Goal: Contribute content: Add original content to the website for others to see

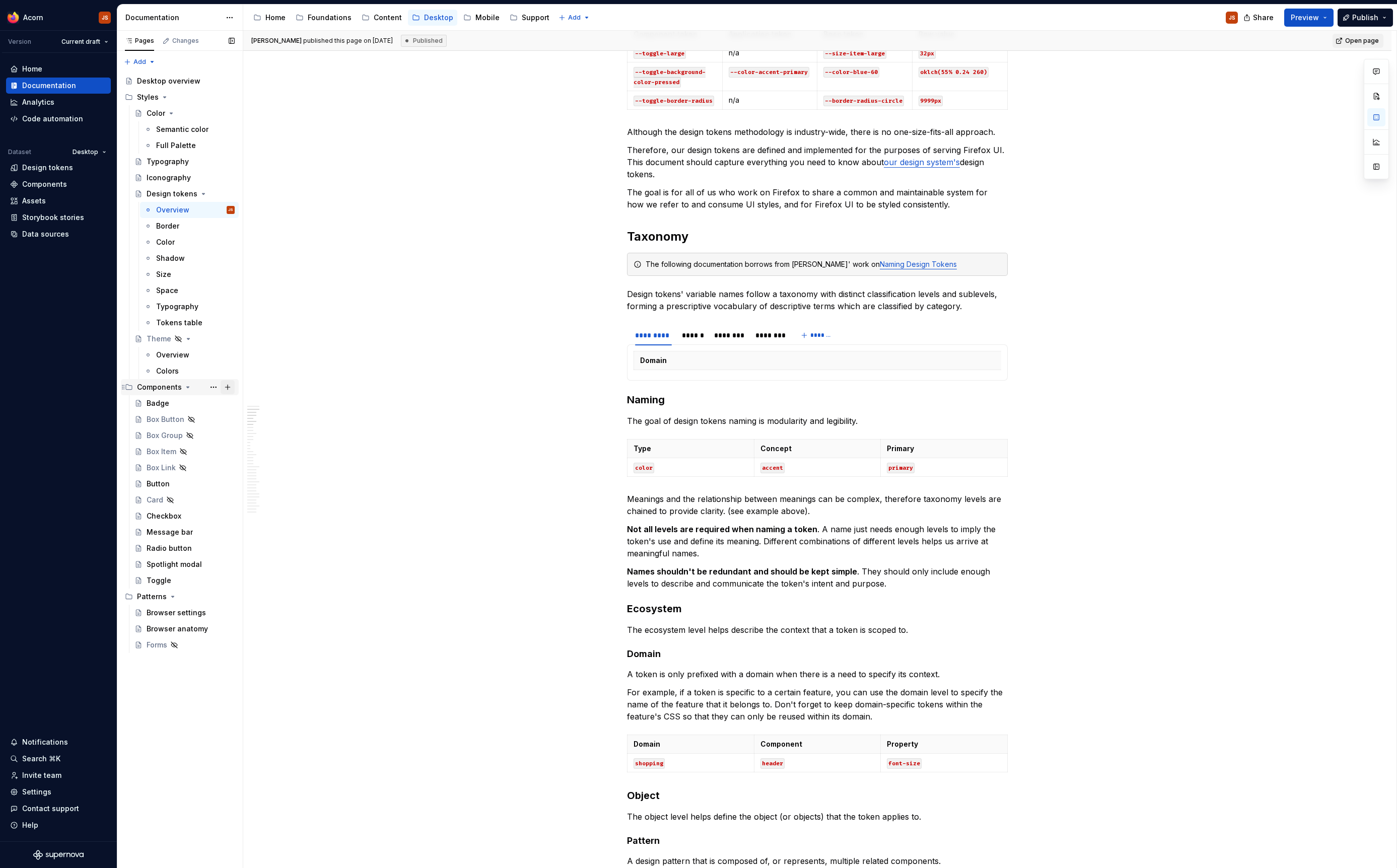
click at [228, 388] on button "Page tree" at bounding box center [228, 386] width 14 height 14
type textarea "*"
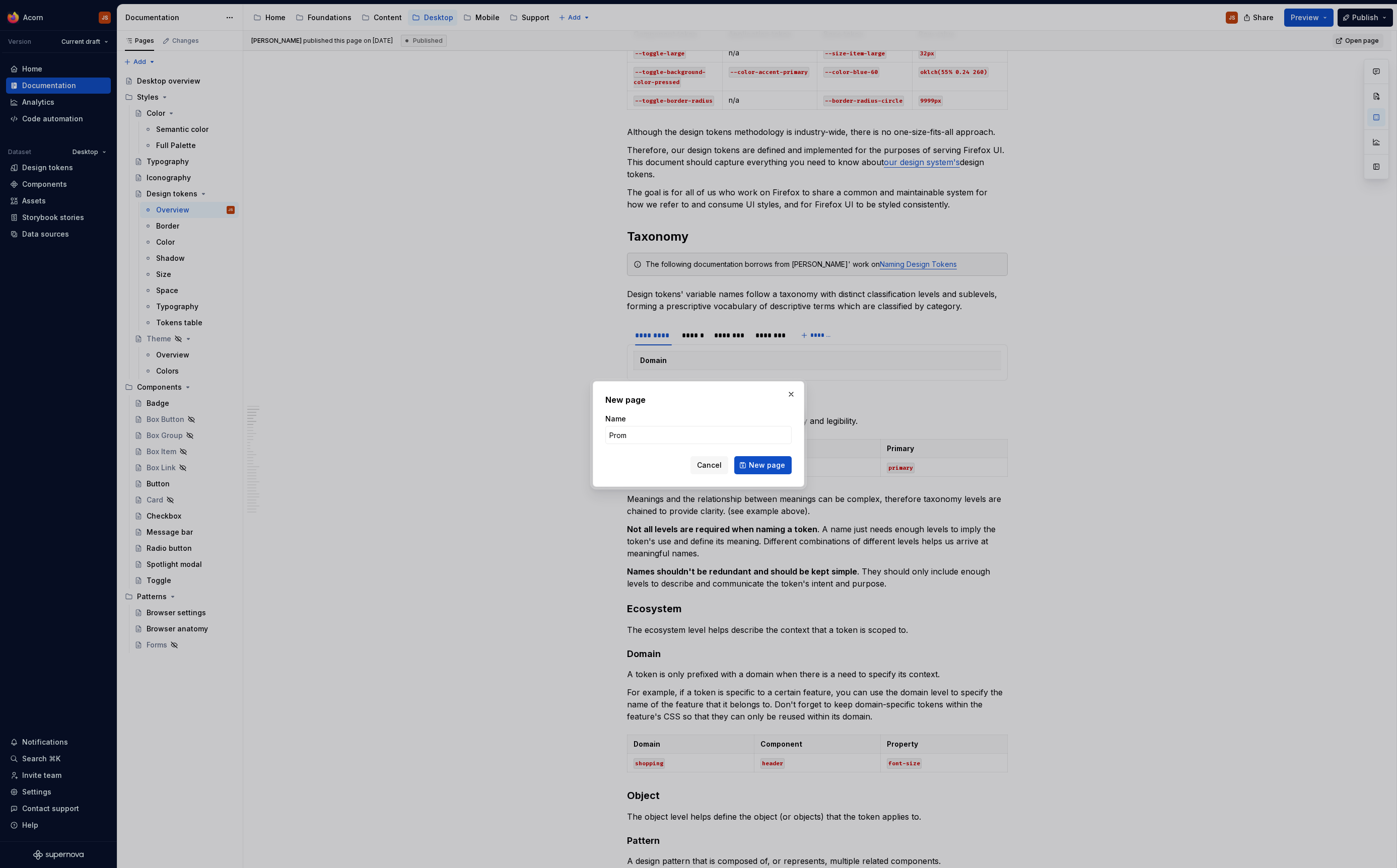
type input "Promo"
click button "New page" at bounding box center [762, 465] width 57 height 18
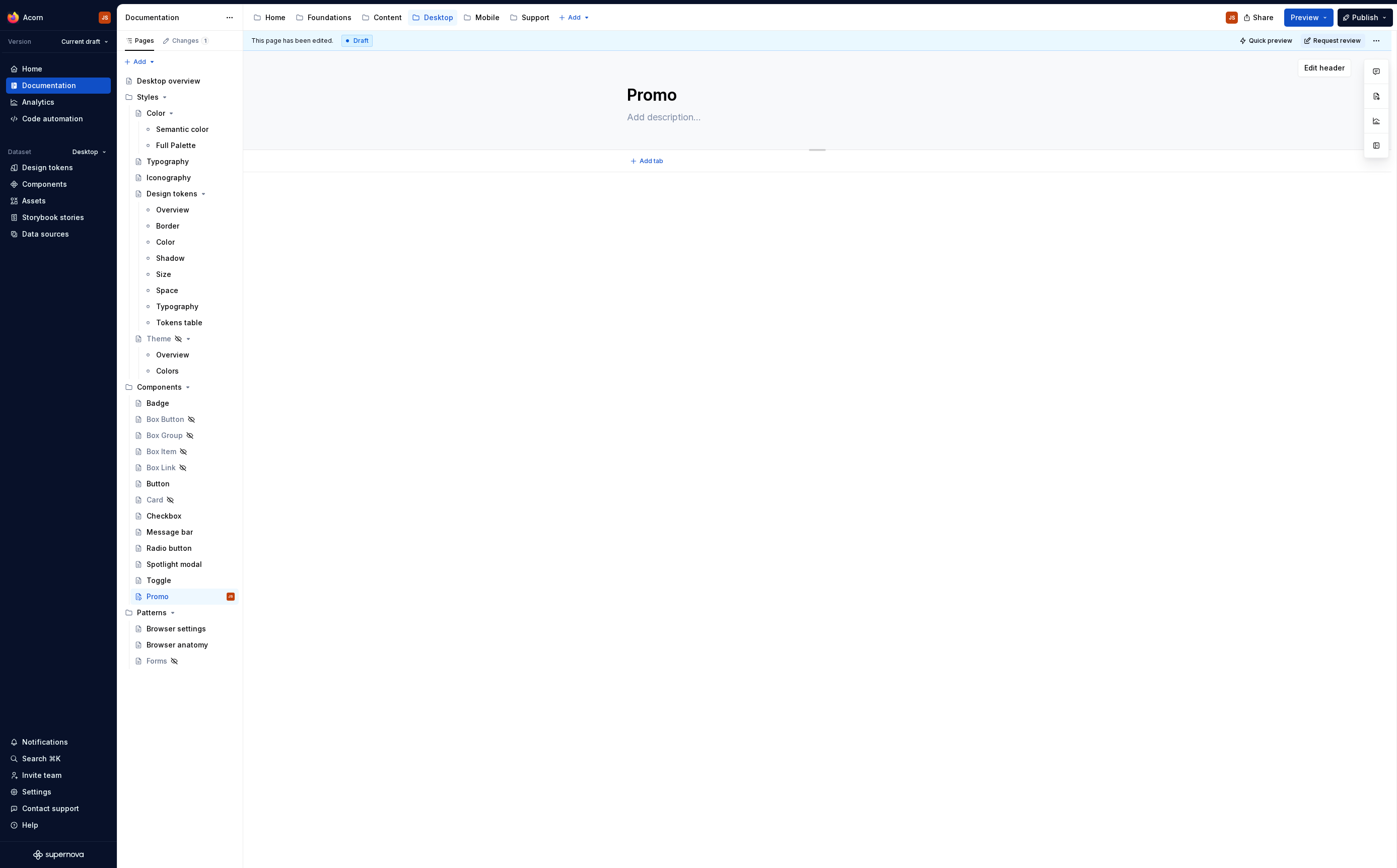
click at [657, 122] on textarea at bounding box center [815, 117] width 381 height 16
type textarea "*"
type textarea "A"
type textarea "*"
type textarea "A"
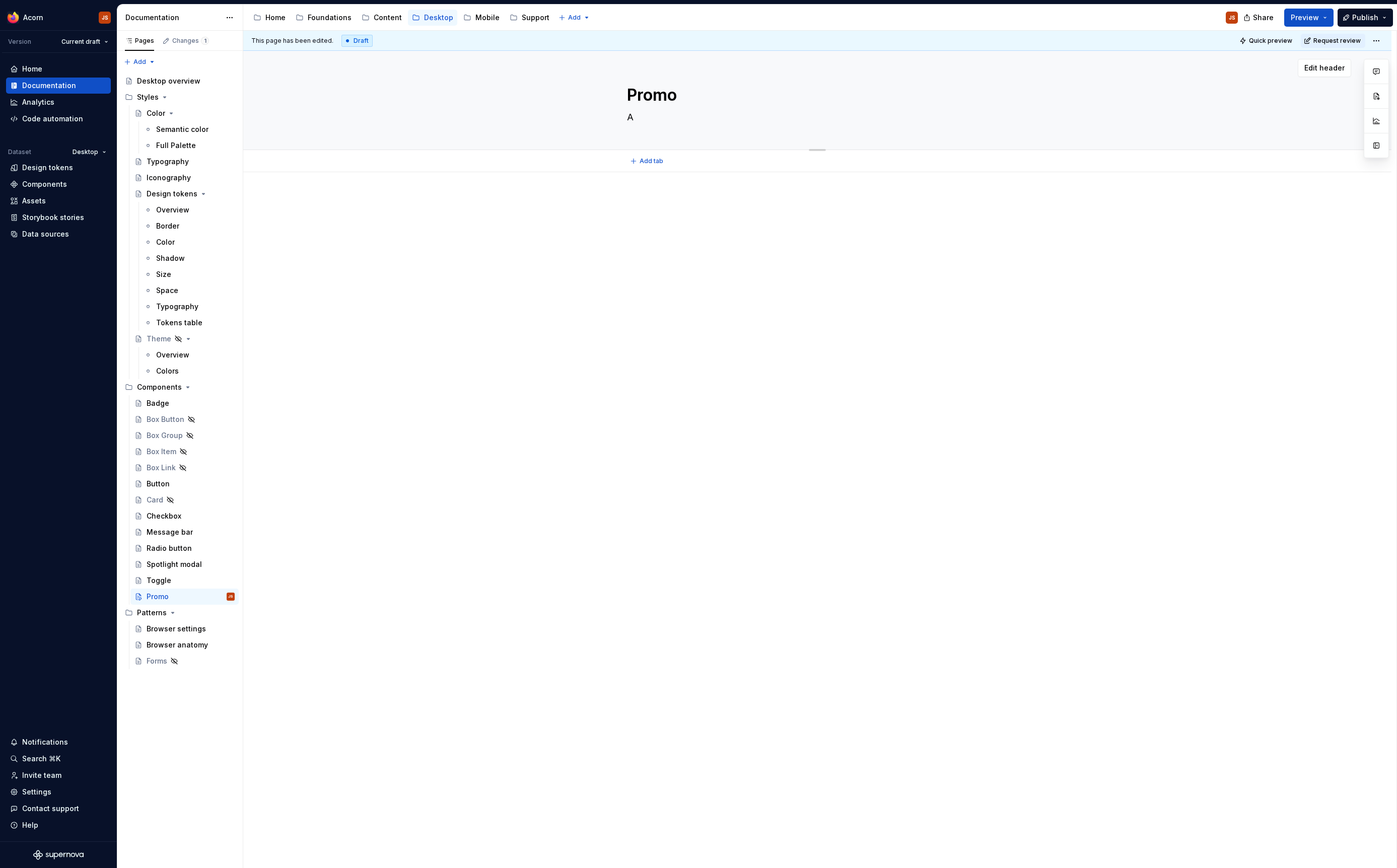
type textarea "*"
type textarea "A b"
type textarea "*"
type textarea "A ba"
type textarea "*"
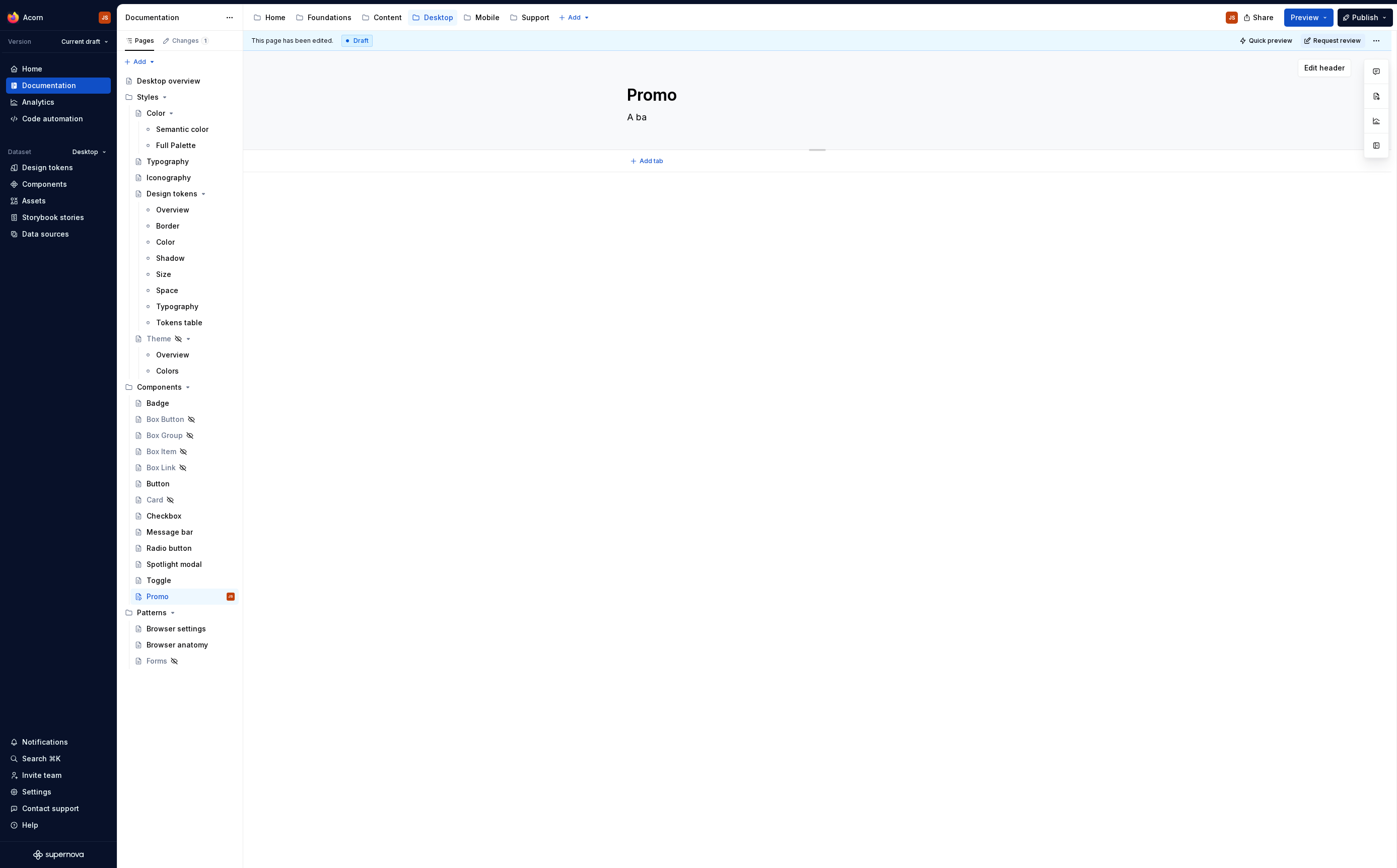
type textarea "A ban"
type textarea "*"
type textarea "A bann"
type textarea "*"
type textarea "A banne"
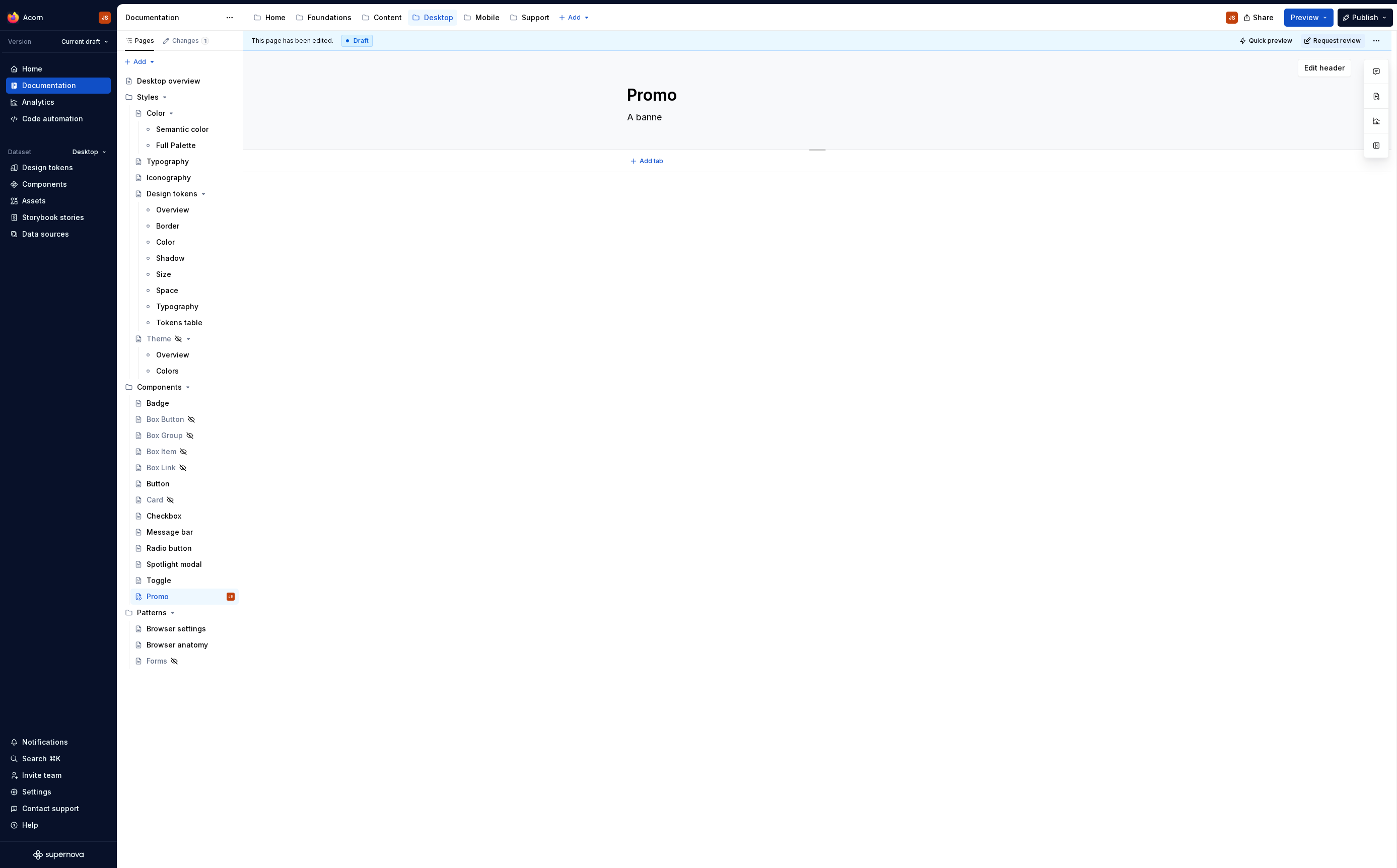
type textarea "*"
type textarea "A banner"
type textarea "*"
type textarea "A banner-"
type textarea "*"
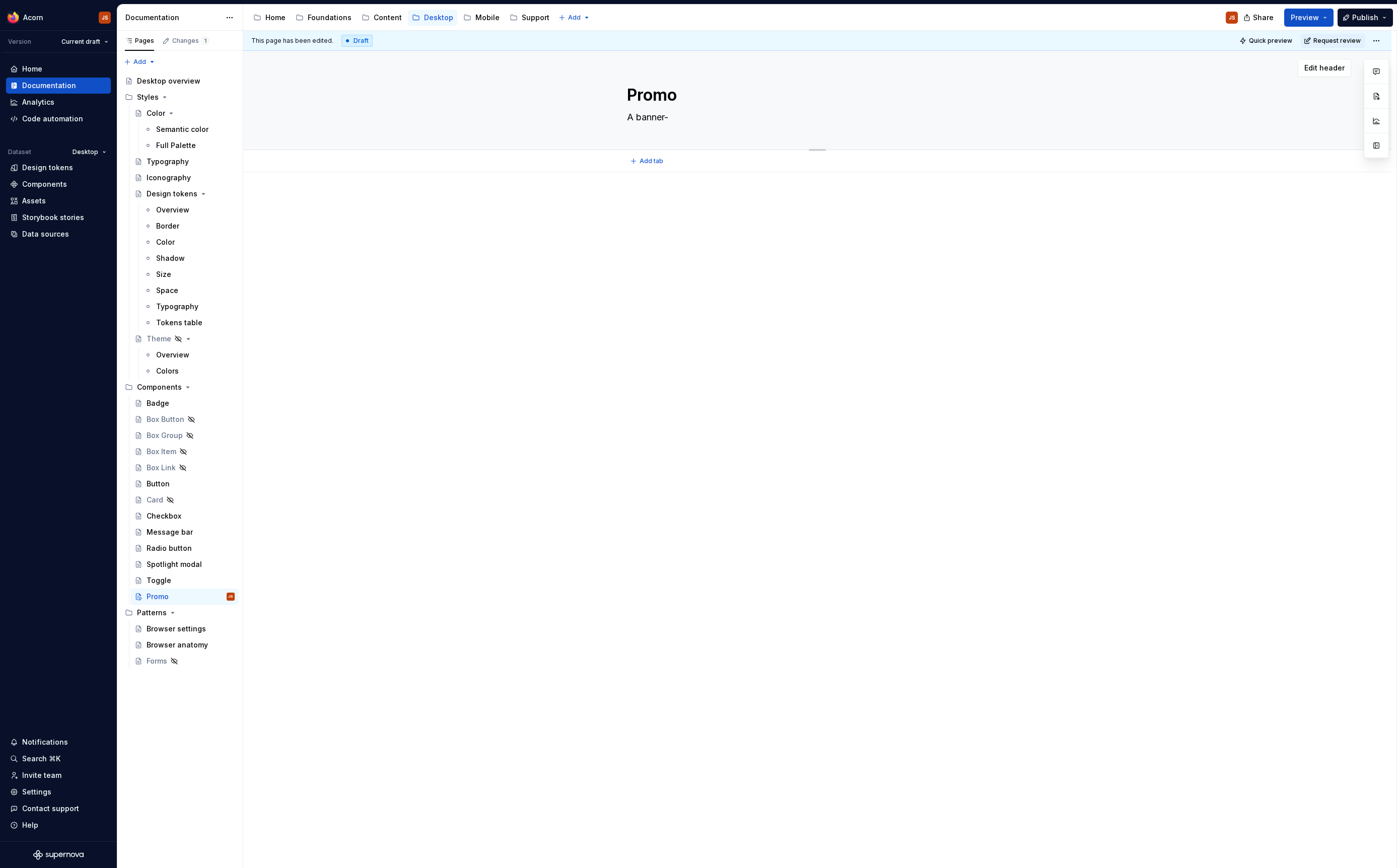
type textarea "A banner-l"
type textarea "*"
type textarea "A banner-"
type textarea "*"
type textarea "A banner-l"
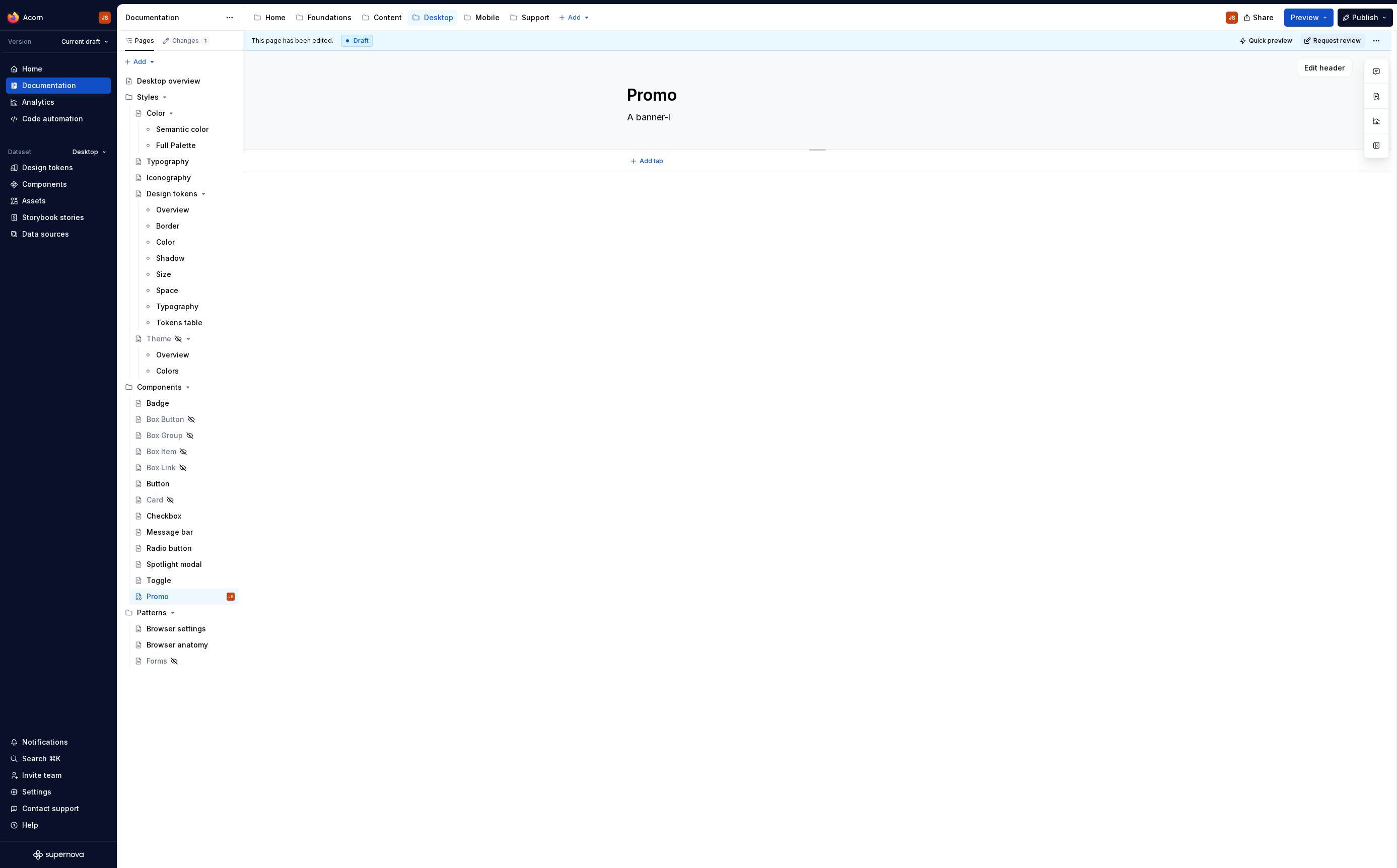
type textarea "*"
type textarea "A banner-li"
type textarea "*"
type textarea "A banner-lik"
type textarea "*"
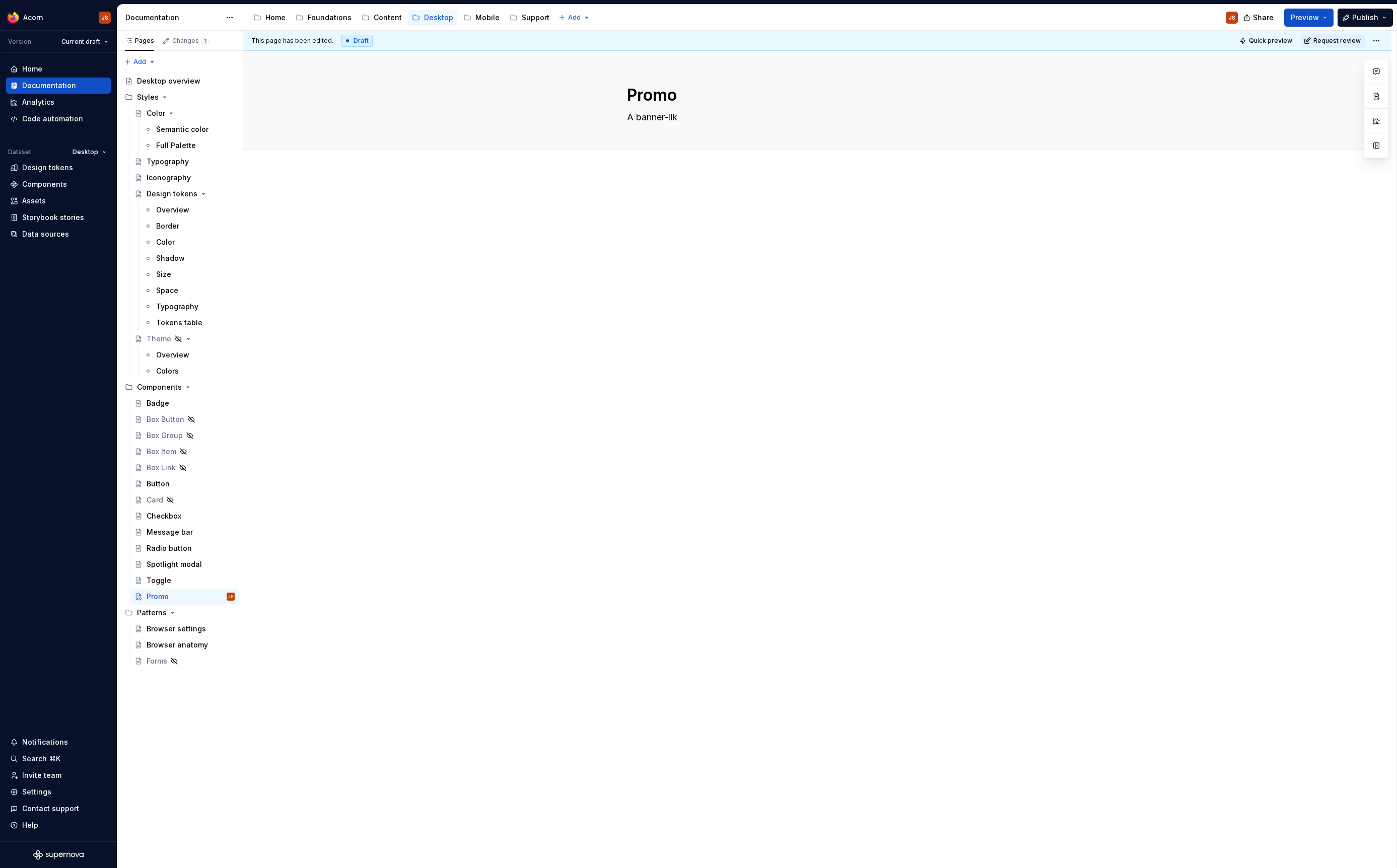
type textarea "A banner-lik"
click at [667, 126] on div "Promo A banner-lik" at bounding box center [818, 99] width 381 height 98
drag, startPoint x: 666, startPoint y: 116, endPoint x: 679, endPoint y: 117, distance: 13.0
click at [671, 119] on textarea "A banner-lik" at bounding box center [815, 117] width 381 height 16
drag, startPoint x: 669, startPoint y: 117, endPoint x: 708, endPoint y: 119, distance: 39.1
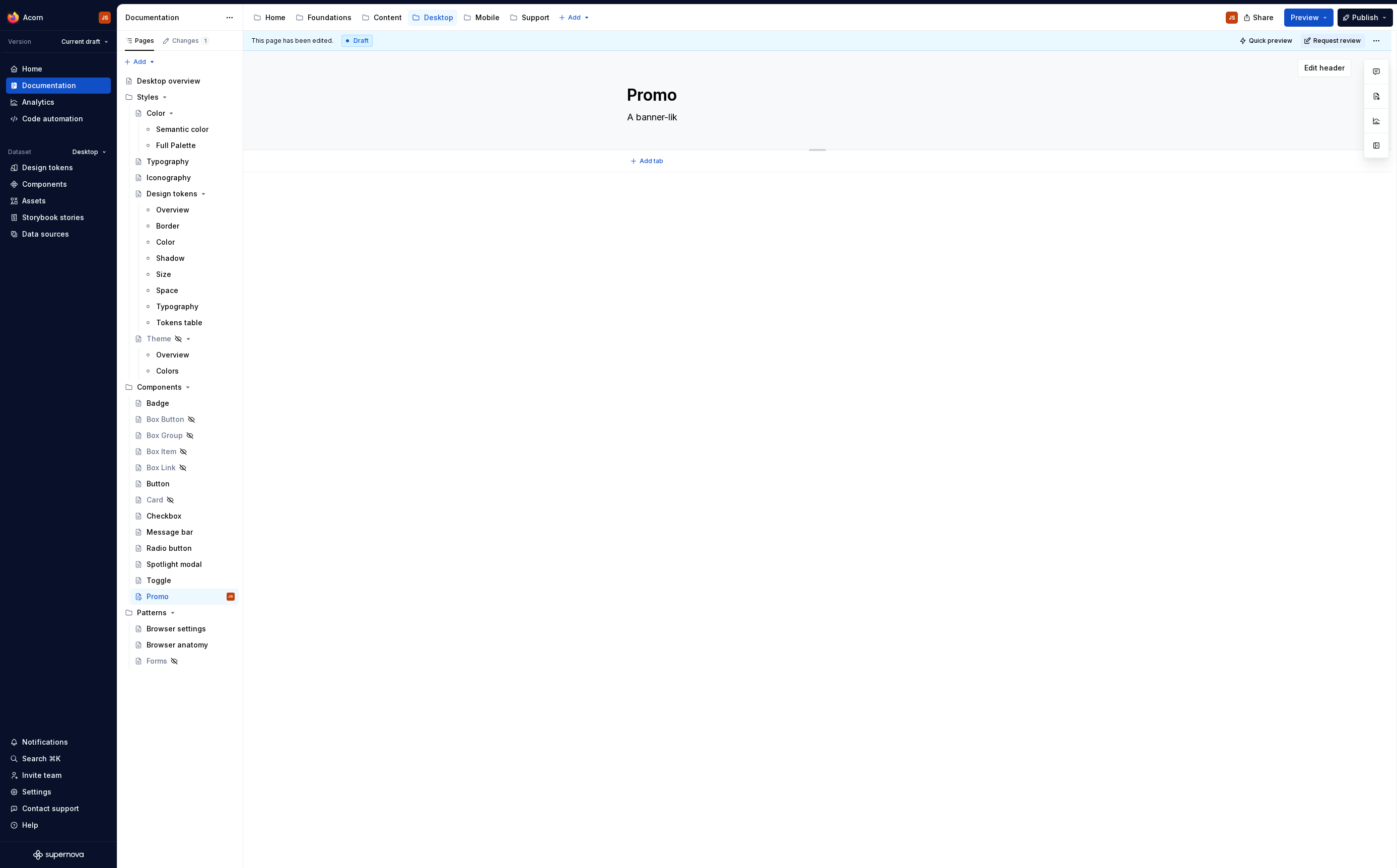
click at [708, 119] on textarea "A banner-lik" at bounding box center [815, 117] width 381 height 16
type textarea "*"
type textarea "A banner"
type textarea "*"
type textarea "A banner f"
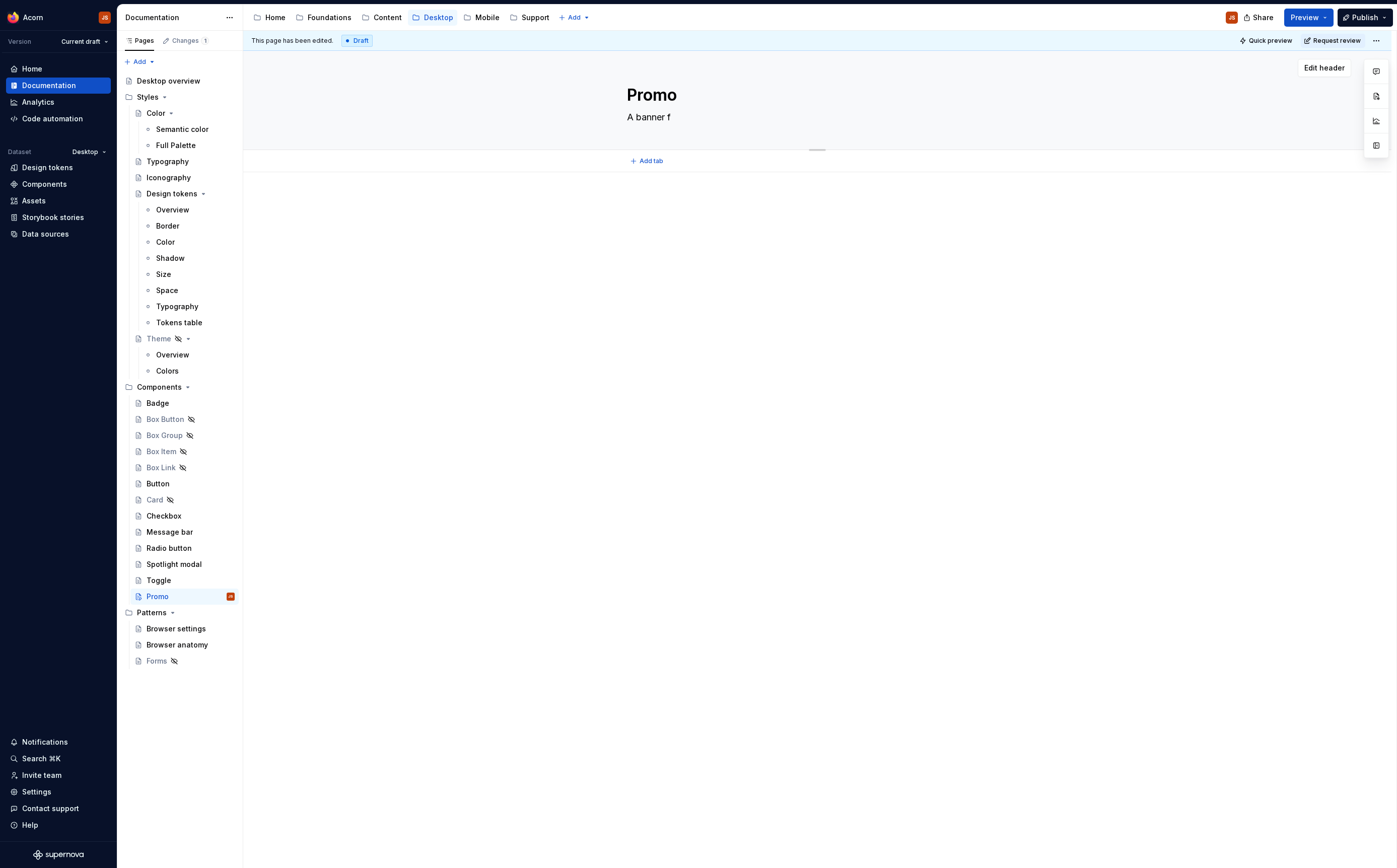
type textarea "*"
type textarea "A banner fo"
type textarea "*"
type textarea "A banner for"
type textarea "*"
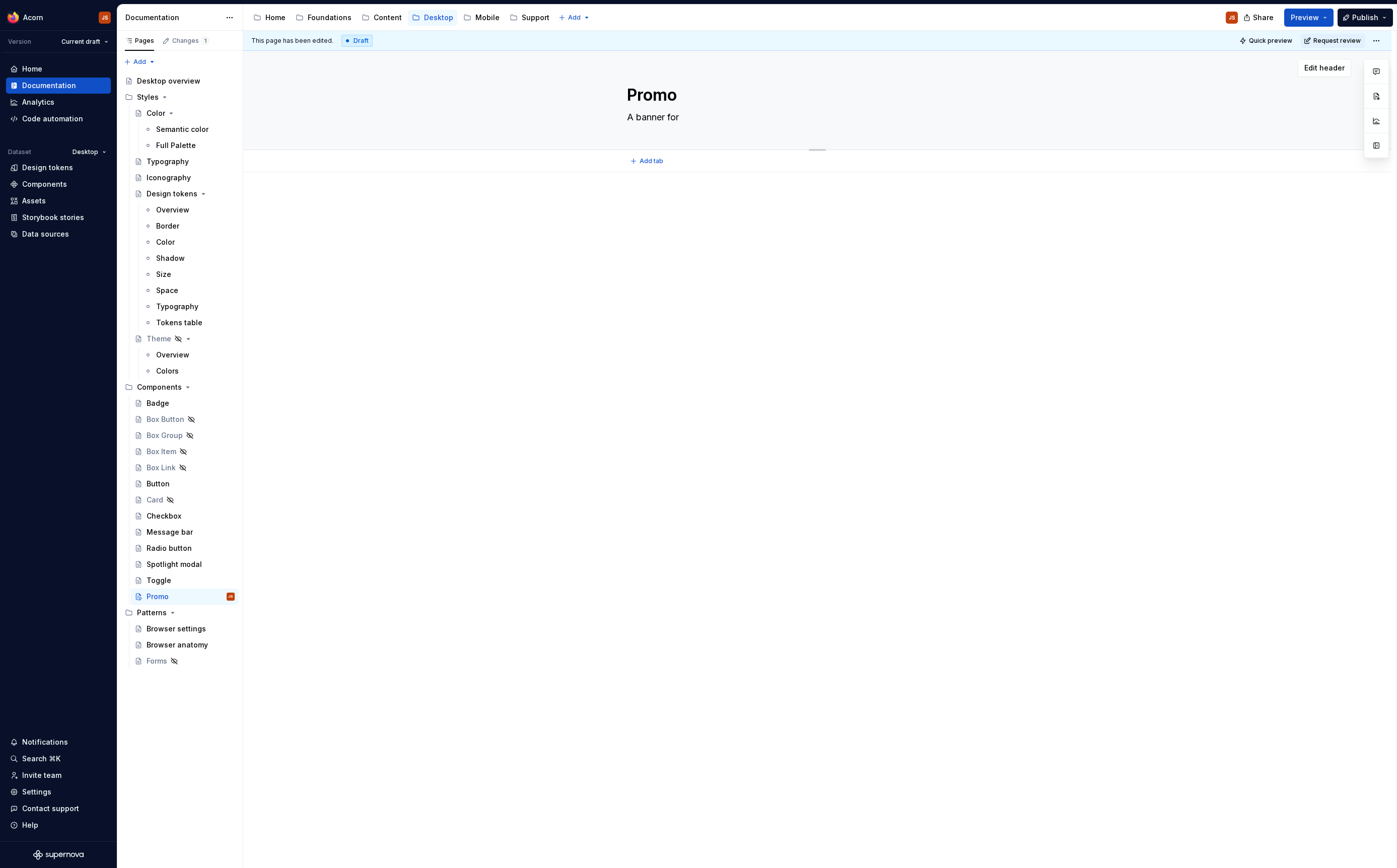
type textarea "A banner for"
type textarea "*"
type textarea "A banner for h"
type textarea "*"
type textarea "A banner for hi"
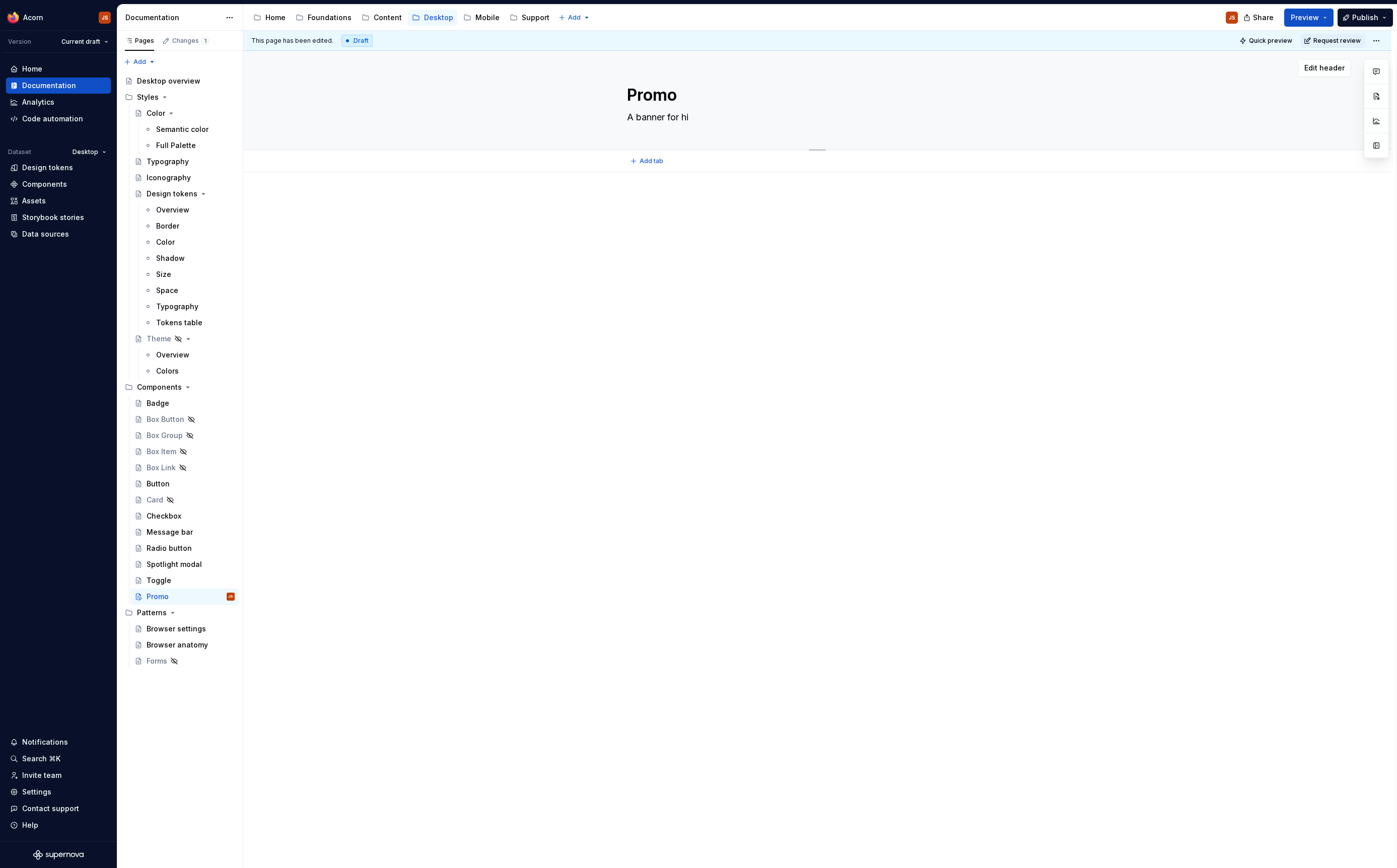
type textarea "*"
type textarea "A banner for high"
type textarea "*"
type textarea "A banner for highl"
type textarea "*"
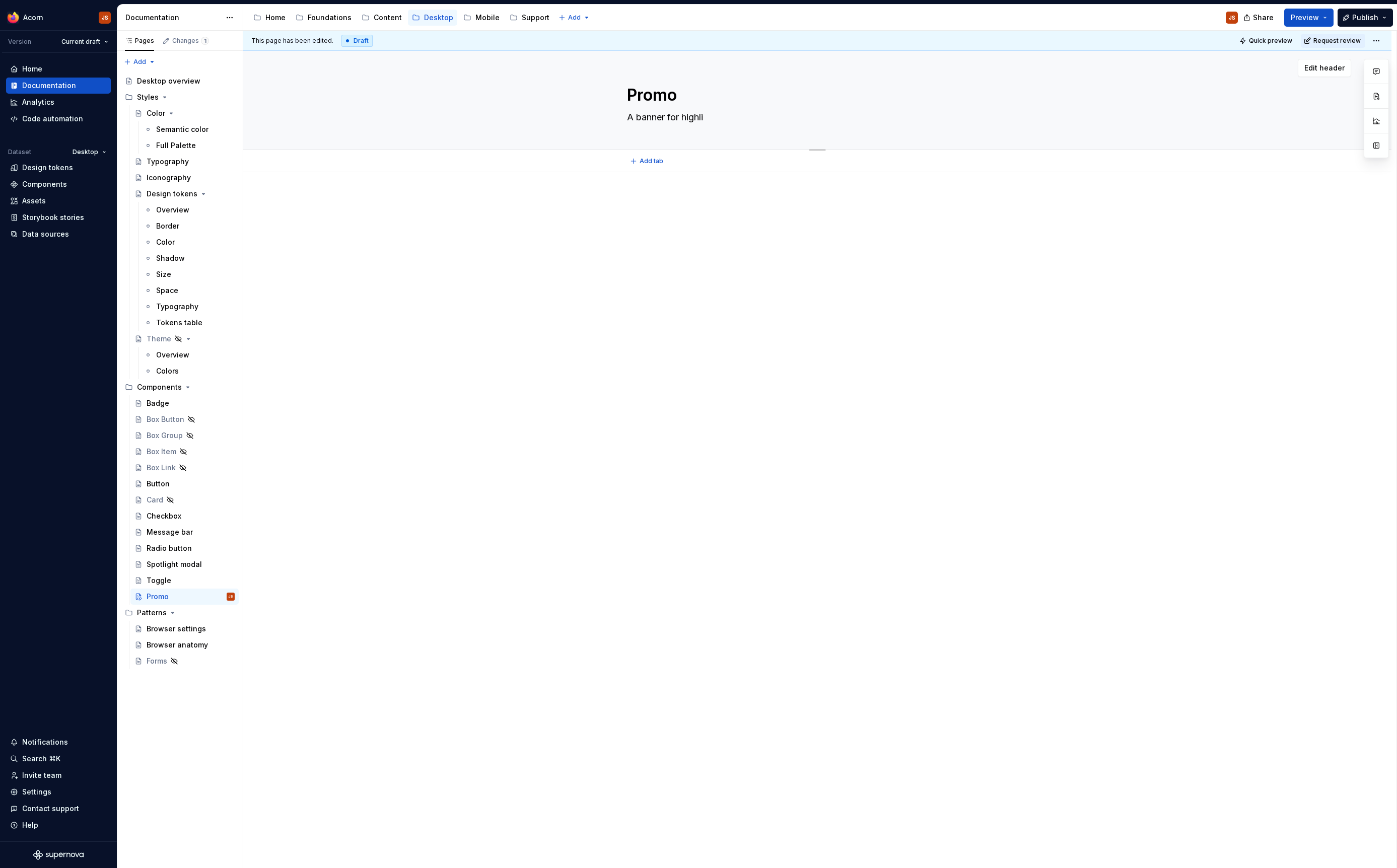
type textarea "A banner for highlig"
type textarea "*"
type textarea "A banner for highlight"
type textarea "*"
type textarea "A banner for highlighti"
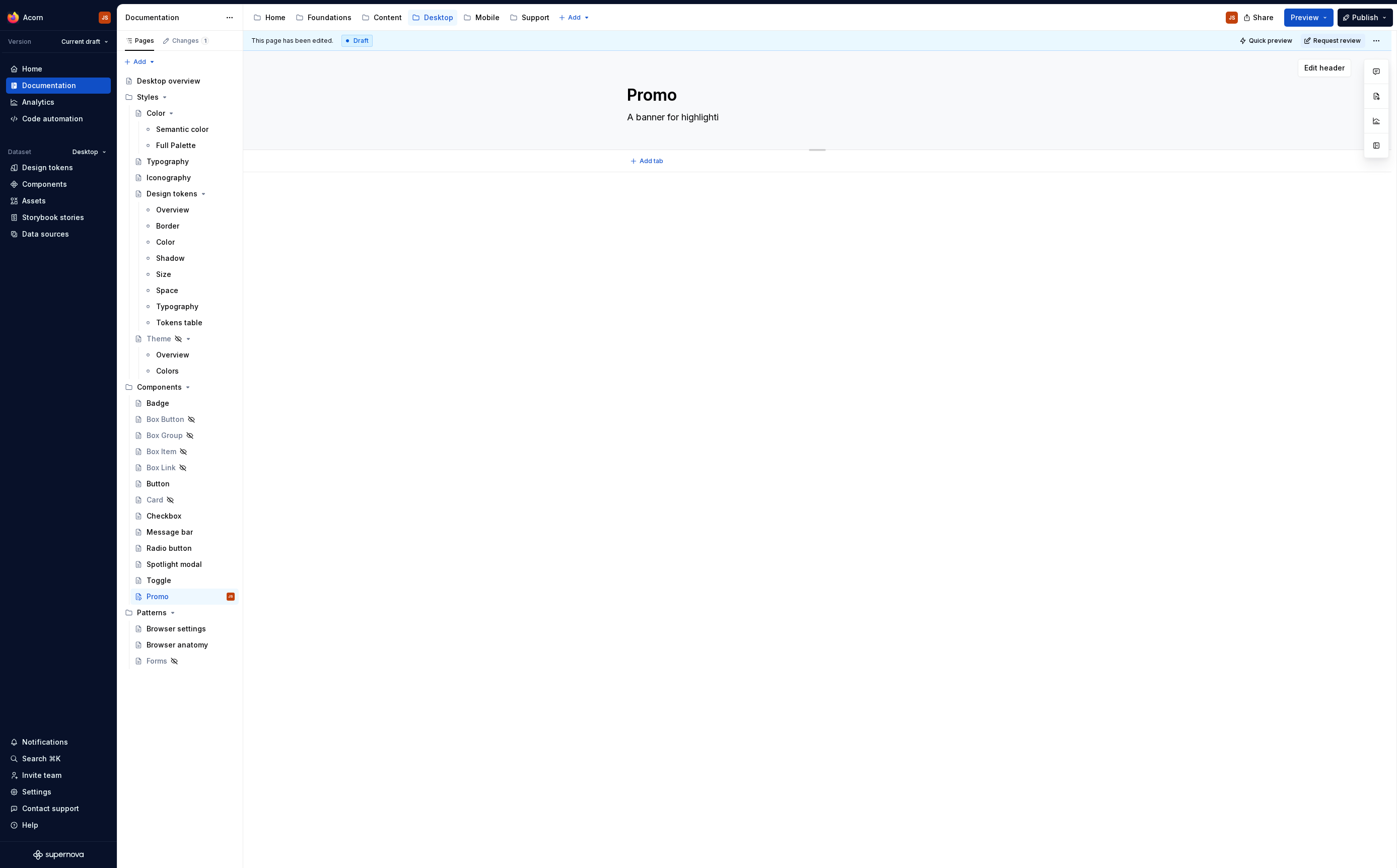
type textarea "*"
type textarea "A banner for highlighting"
type textarea "*"
type textarea "A banner for highlighting"
type textarea "*"
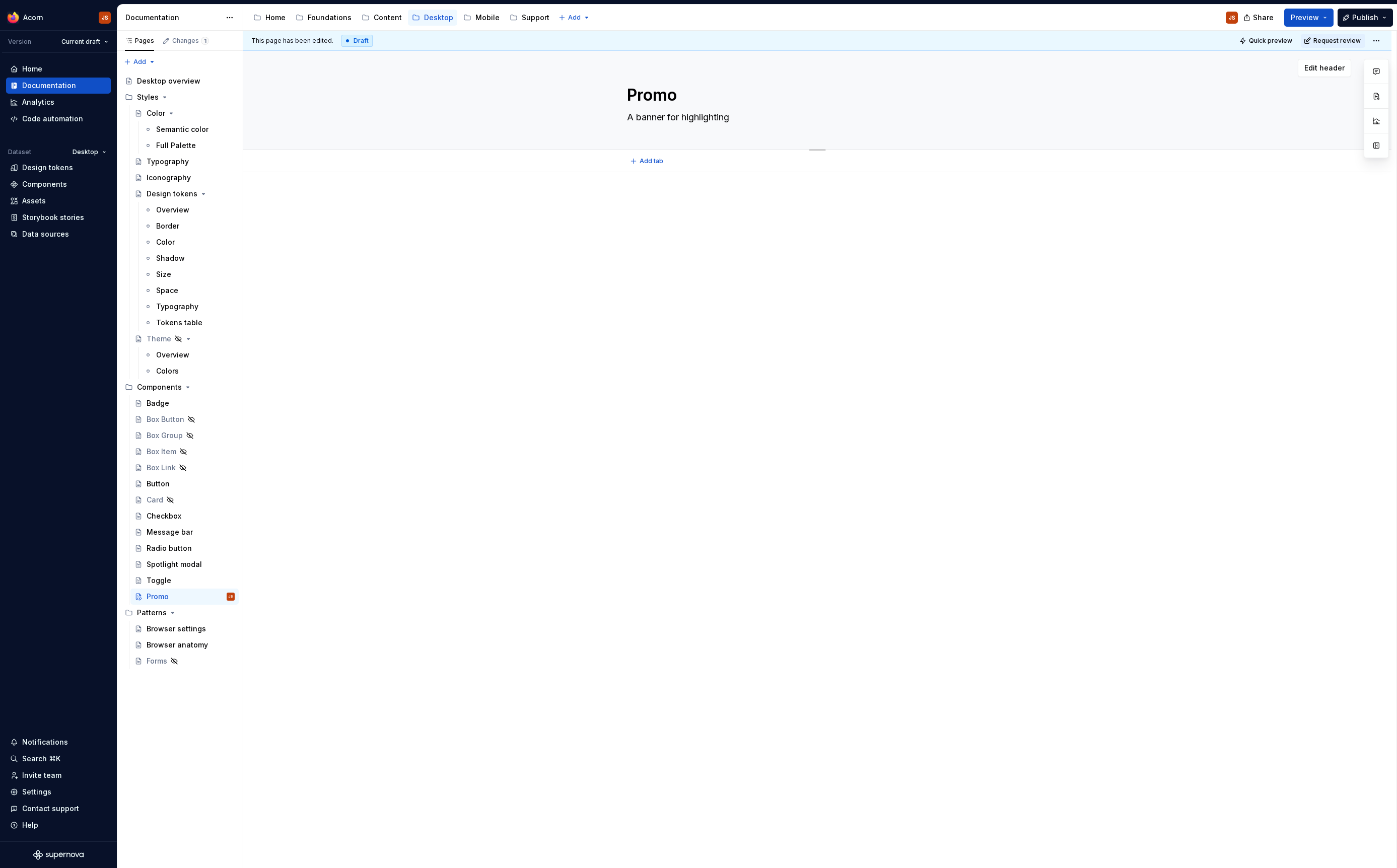
type textarea "A banner for highlighting F"
type textarea "*"
type textarea "A banner for highlighting Fir"
type textarea "*"
type textarea "A banner for highlighting Fire"
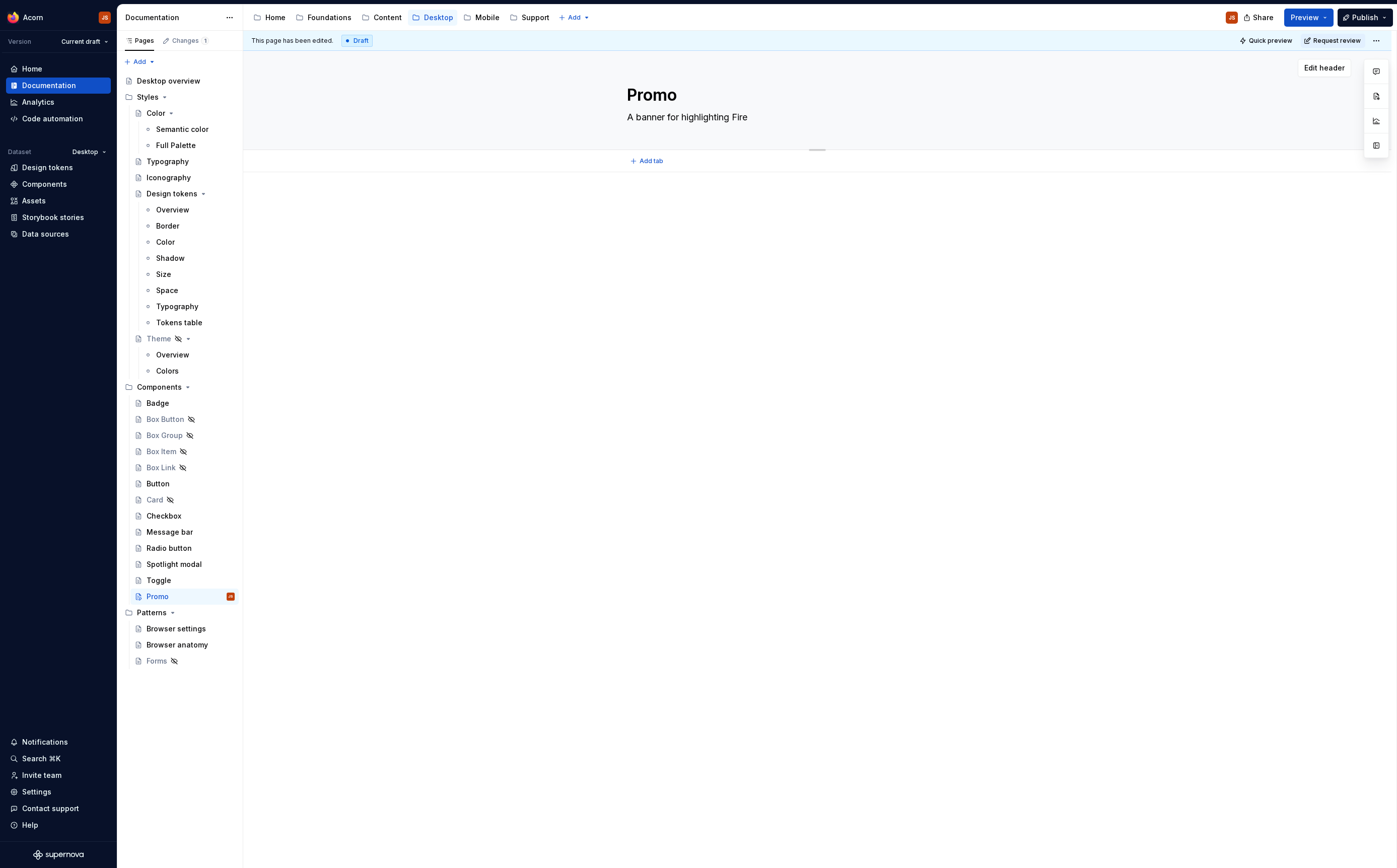
type textarea "*"
type textarea "A banner for highlighting Firef"
type textarea "*"
type textarea "A banner for highlighting Firefo"
type textarea "*"
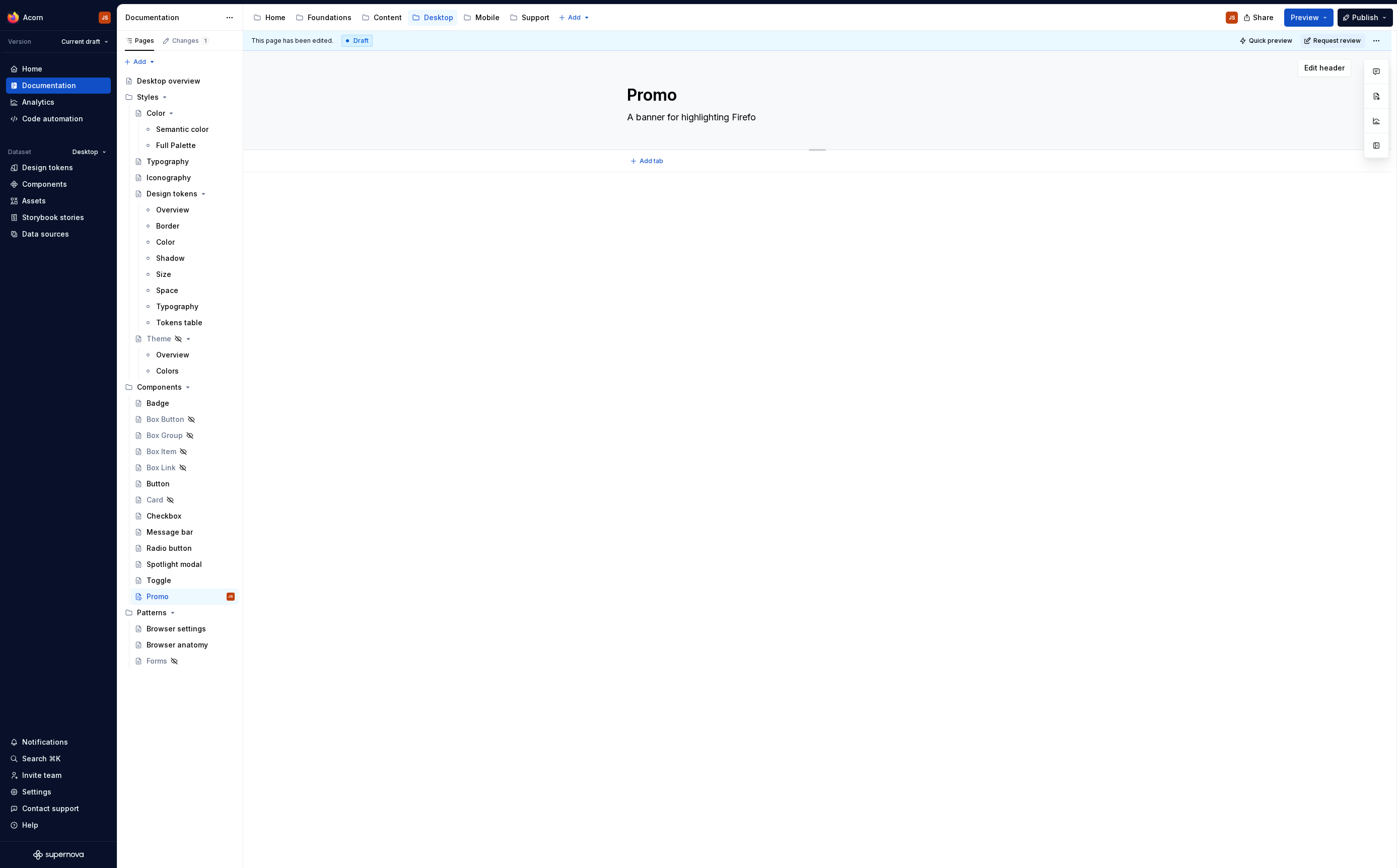
type textarea "A banner for highlighting Firefox"
type textarea "*"
type textarea "A banner for highlighting Firefox"
type textarea "*"
type textarea "A banner for highlighting Firefox f"
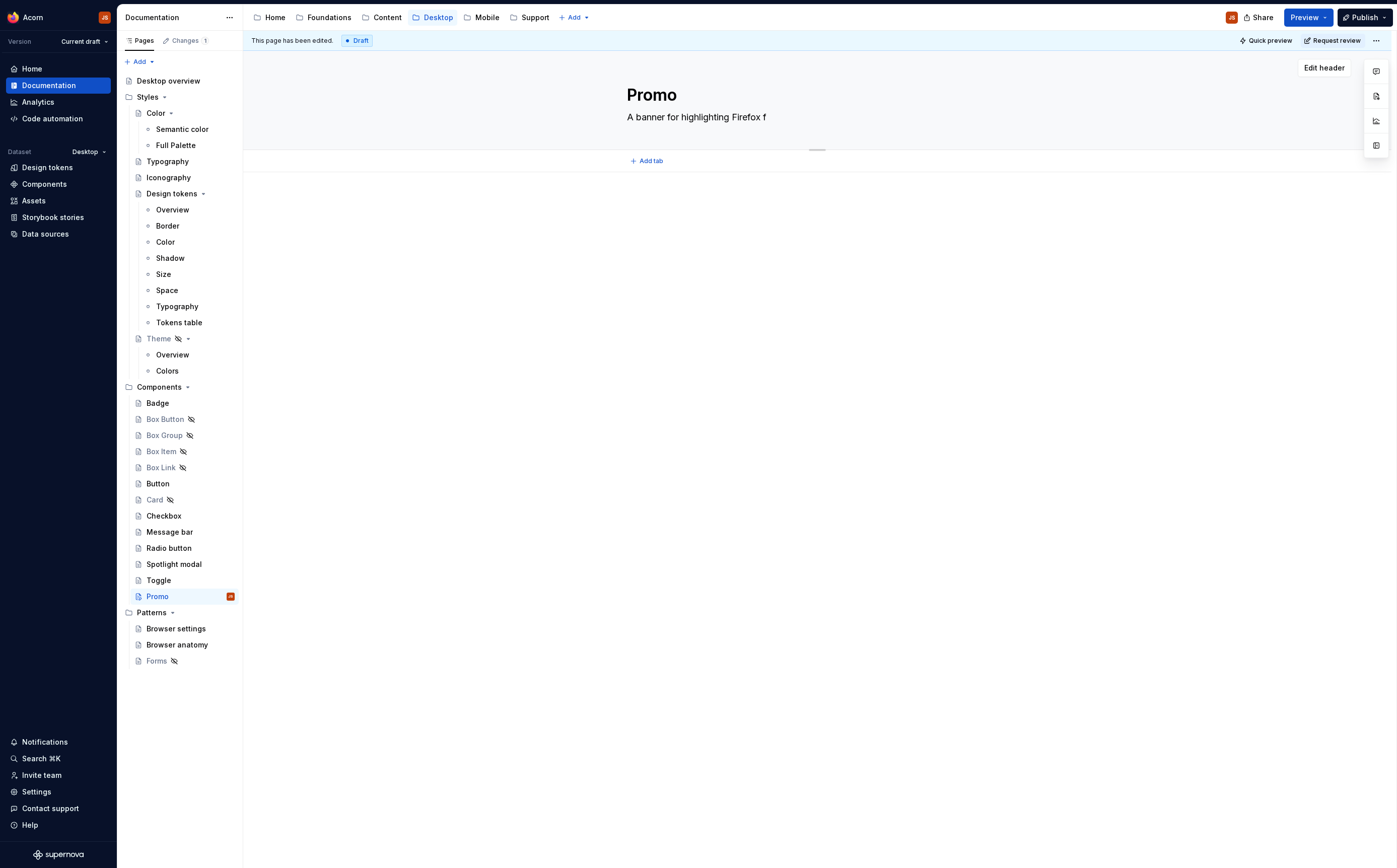
type textarea "*"
type textarea "A banner for highlighting Firefox fe"
type textarea "*"
type textarea "A banner for highlighting Firefox fea"
type textarea "*"
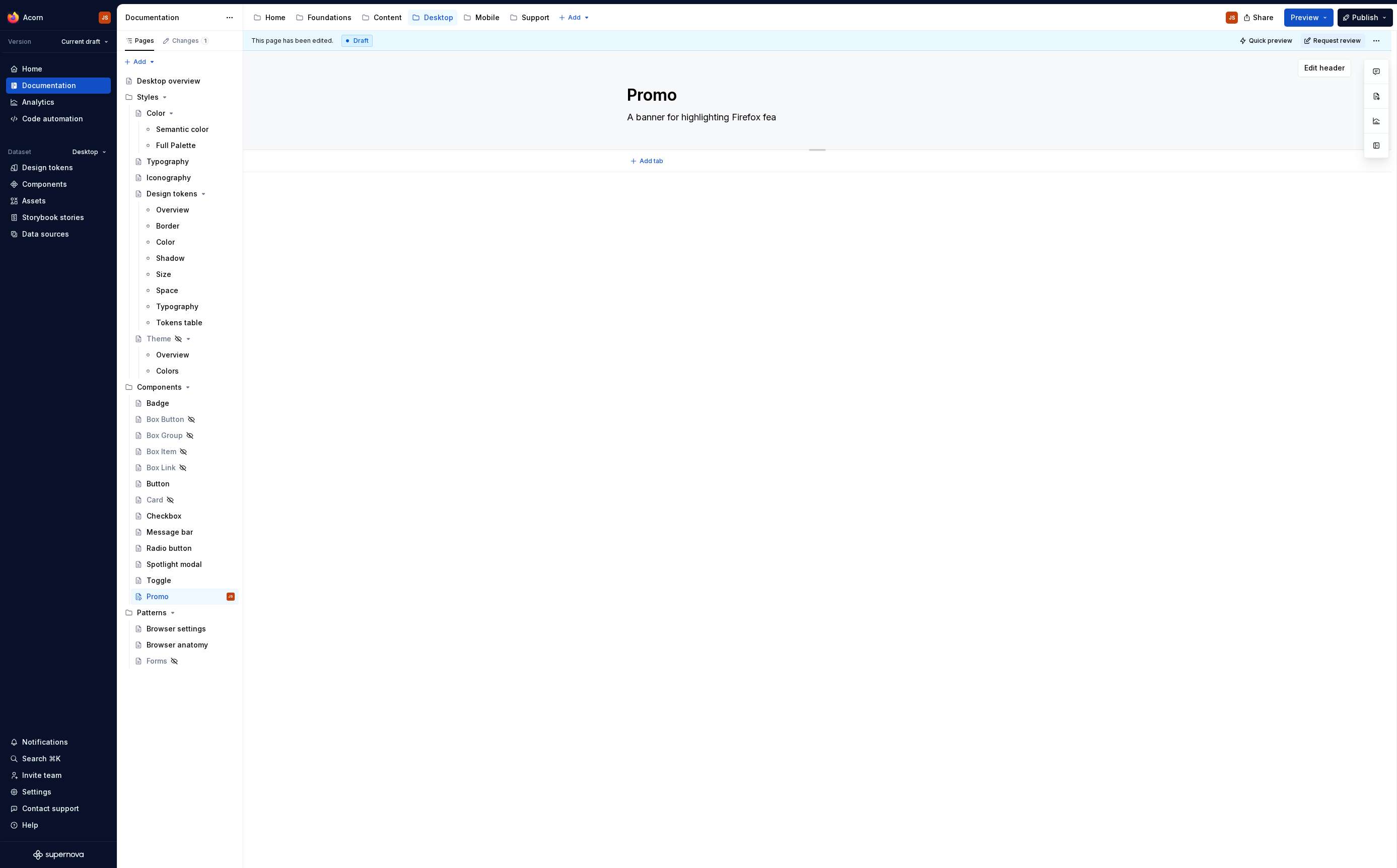
type textarea "A banner for highlighting Firefox feat"
type textarea "*"
type textarea "A banner for highlighting Firefox featu"
type textarea "*"
type textarea "A banner for highlighting Firefox featur"
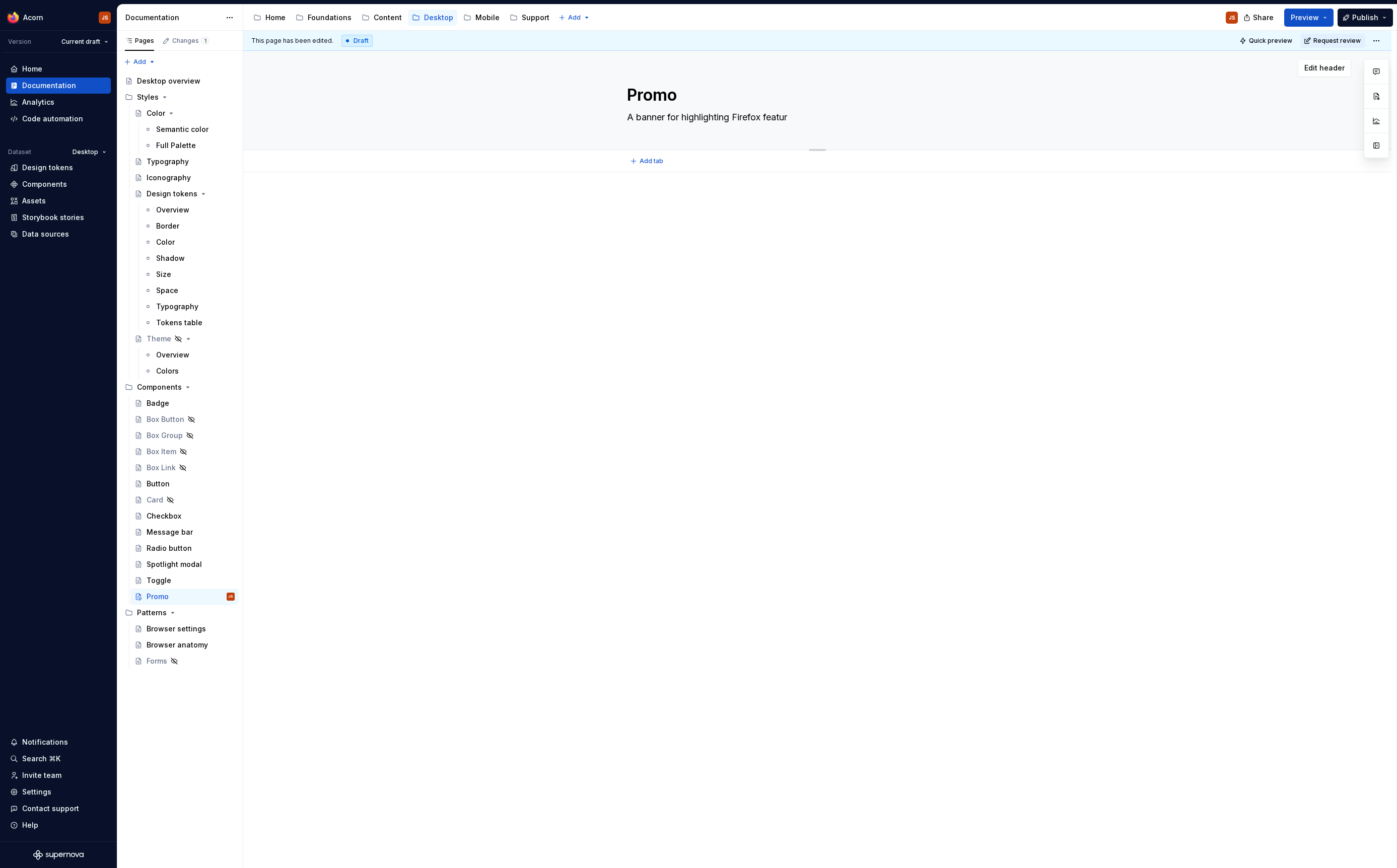
type textarea "*"
type textarea "A banner for highlighting Firefox feature"
type textarea "*"
type textarea "A banner for highlighting Firefox features"
type textarea "*"
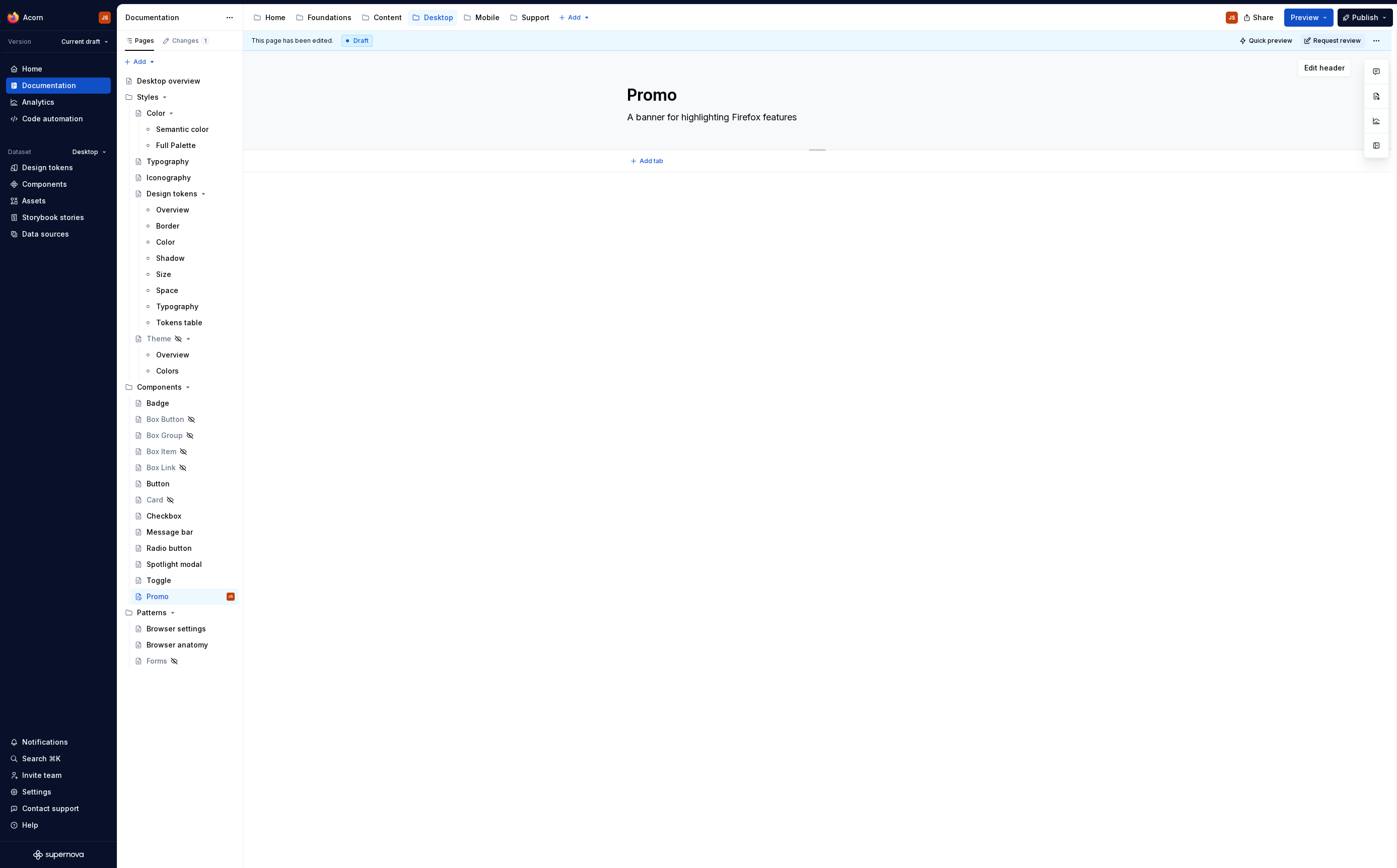
type textarea "A banner for highlighting Firefox features"
type textarea "*"
type textarea "A banner for highlighting Firefox features"
click at [627, 117] on textarea "A banner for highlighting Firefox features" at bounding box center [815, 117] width 381 height 16
click at [643, 115] on textarea "A banner for highlighting Firefox features" at bounding box center [815, 117] width 381 height 16
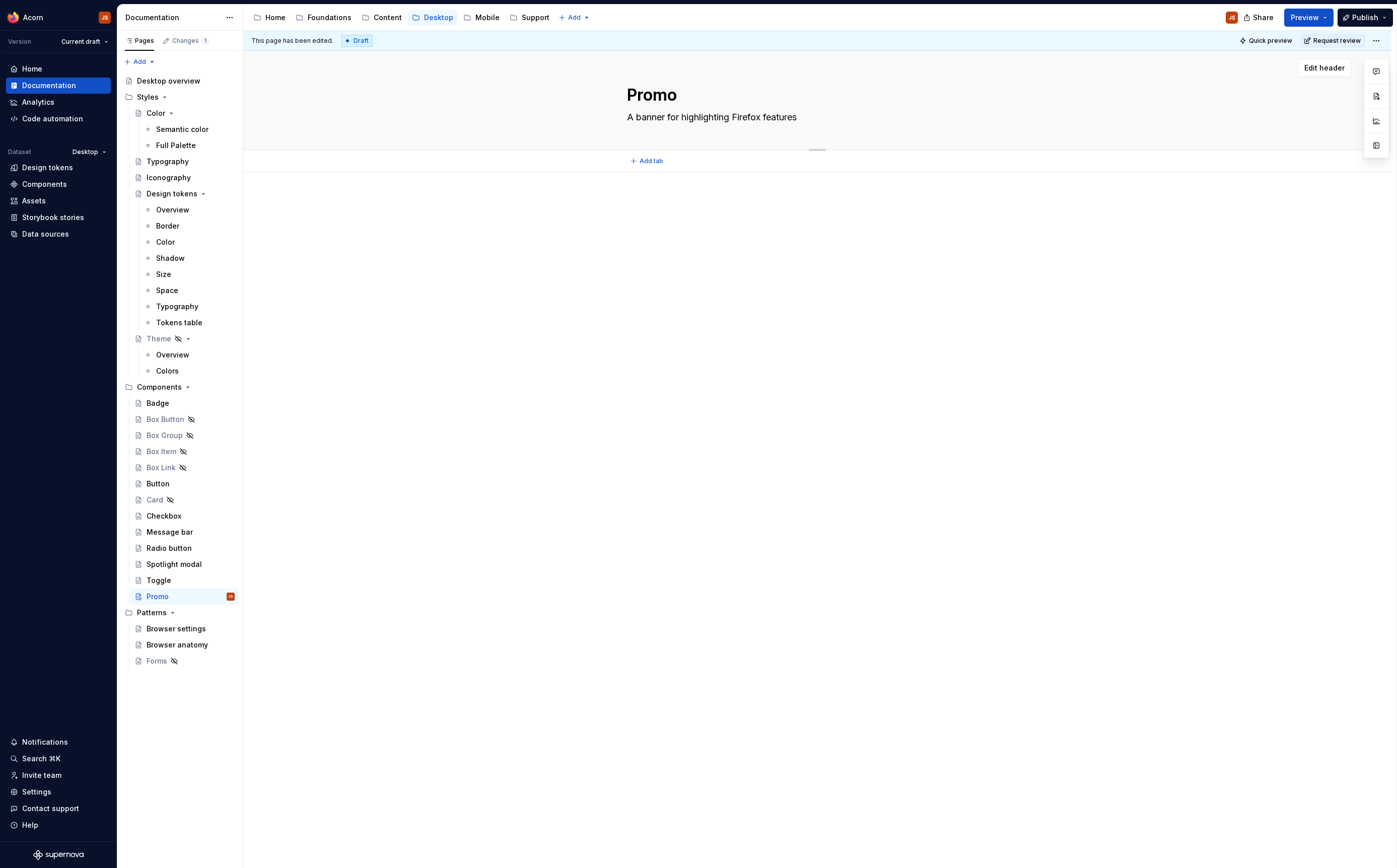
click at [638, 117] on textarea "A banner for highlighting Firefox features" at bounding box center [815, 117] width 381 height 16
type textarea "*"
type textarea "A prbanner for highlighting Firefox features"
type textarea "*"
type textarea "A probanner for highlighting Firefox features"
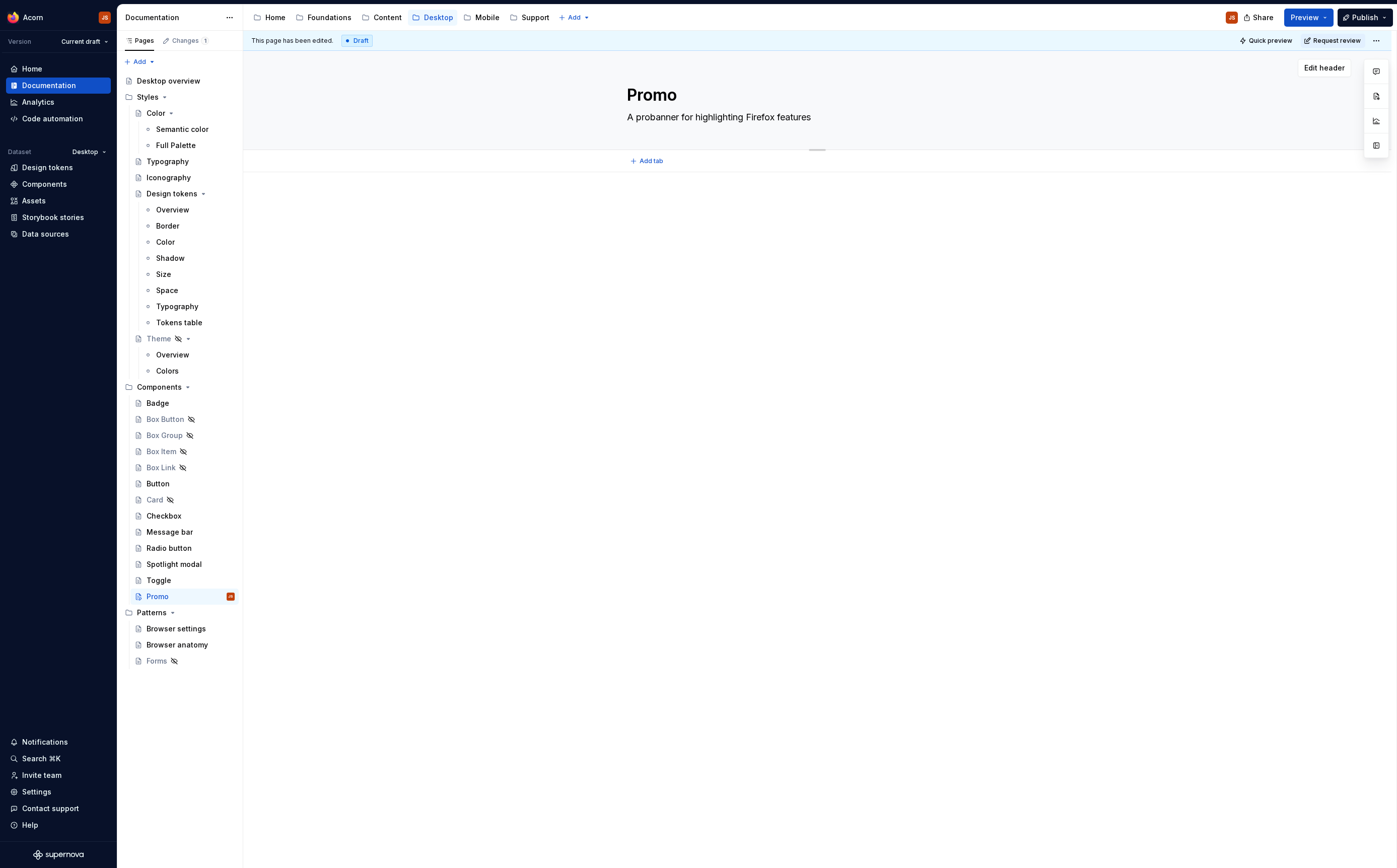
type textarea "*"
type textarea "A prombanner for highlighting Firefox features"
type textarea "*"
type textarea "A promobanner for highlighting Firefox features"
type textarea "*"
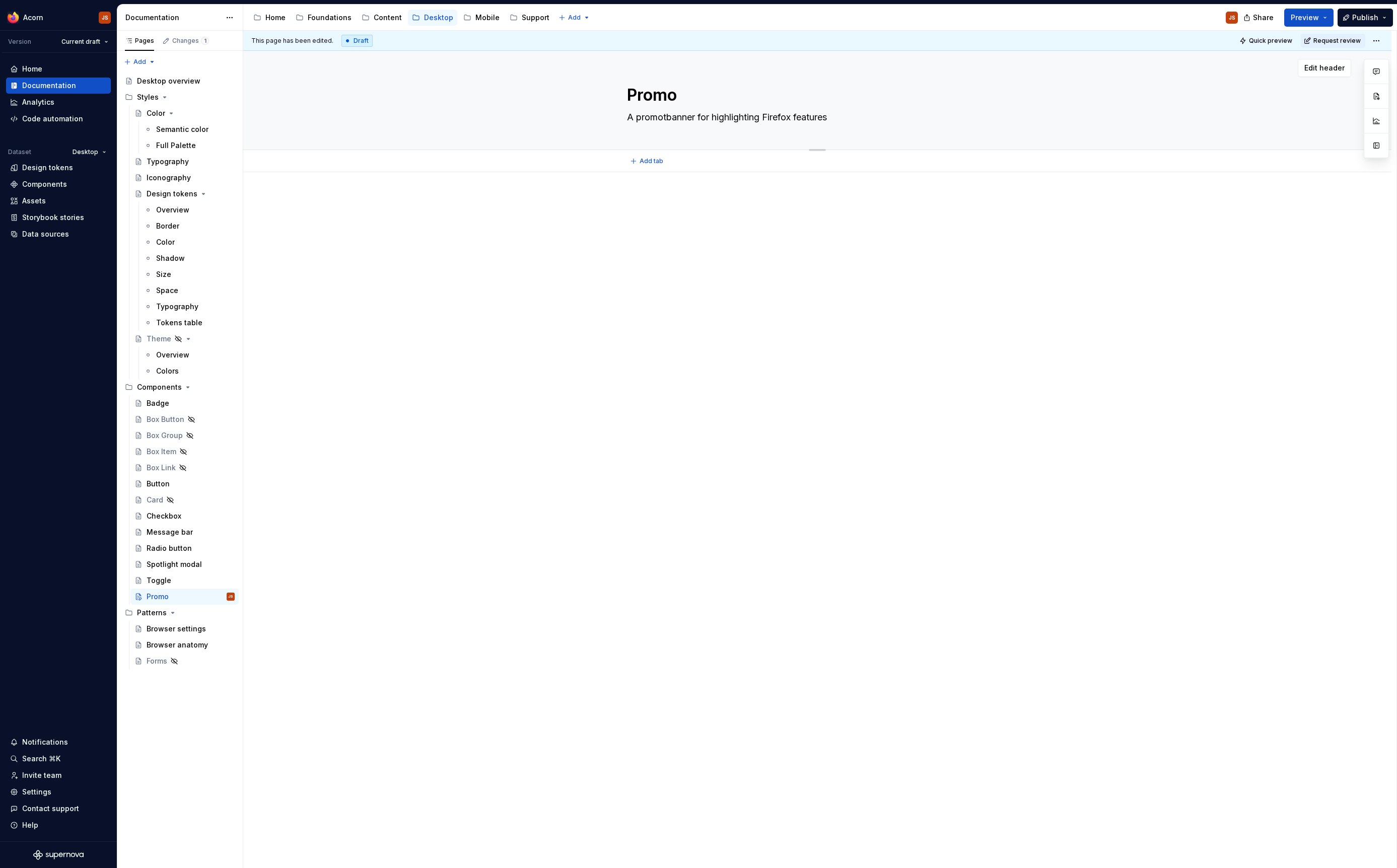
type textarea "A promotibanner for highlighting Firefox features"
type textarea "*"
type textarea "A promotiobanner for highlighting Firefox features"
type textarea "*"
type textarea "A promotionabanner for highlighting Firefox features"
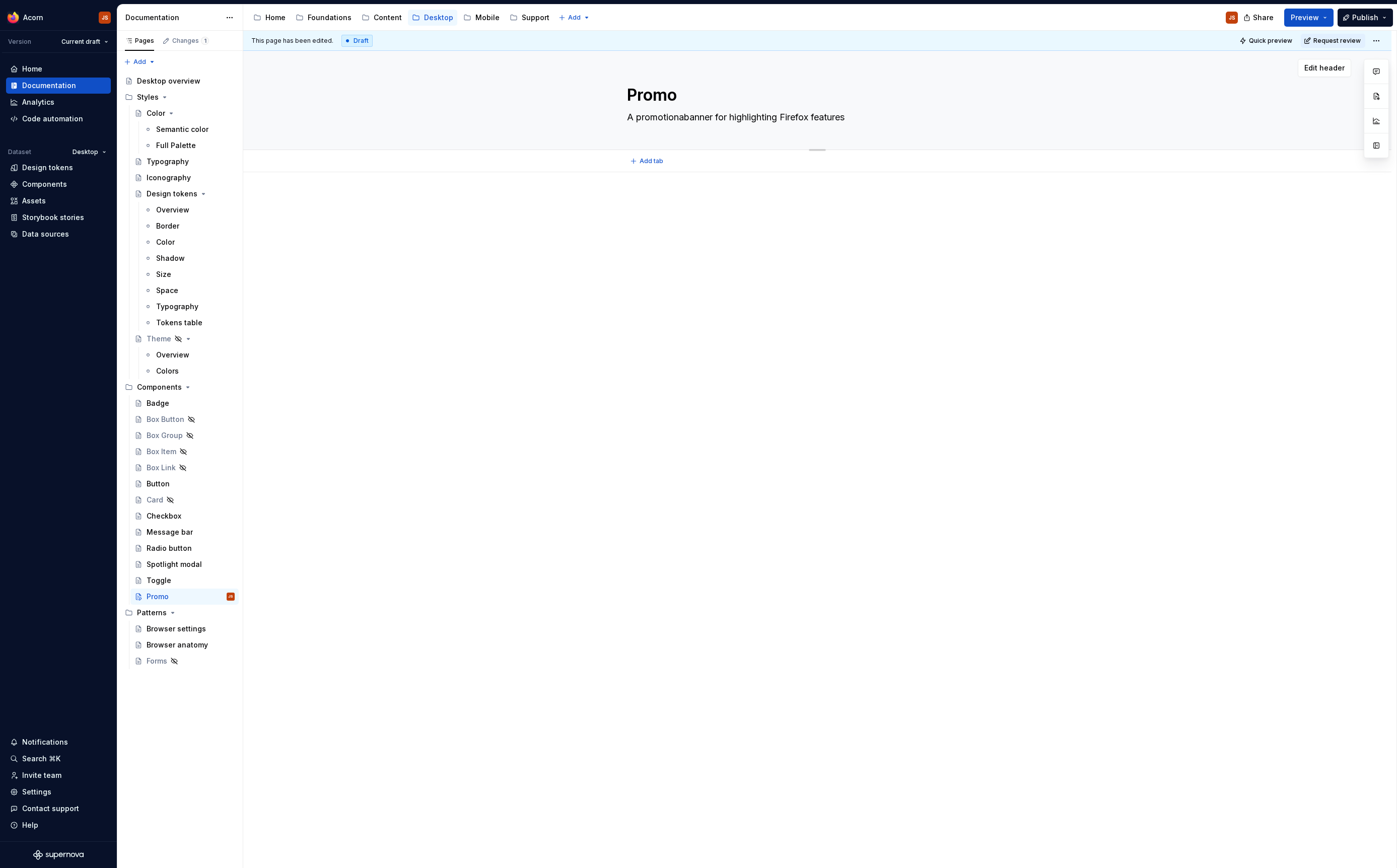
type textarea "*"
type textarea "A promotionalbanner for highlighting Firefox features"
type textarea "*"
type textarea "A promotional banner for highlighting Firefox features"
type textarea "*"
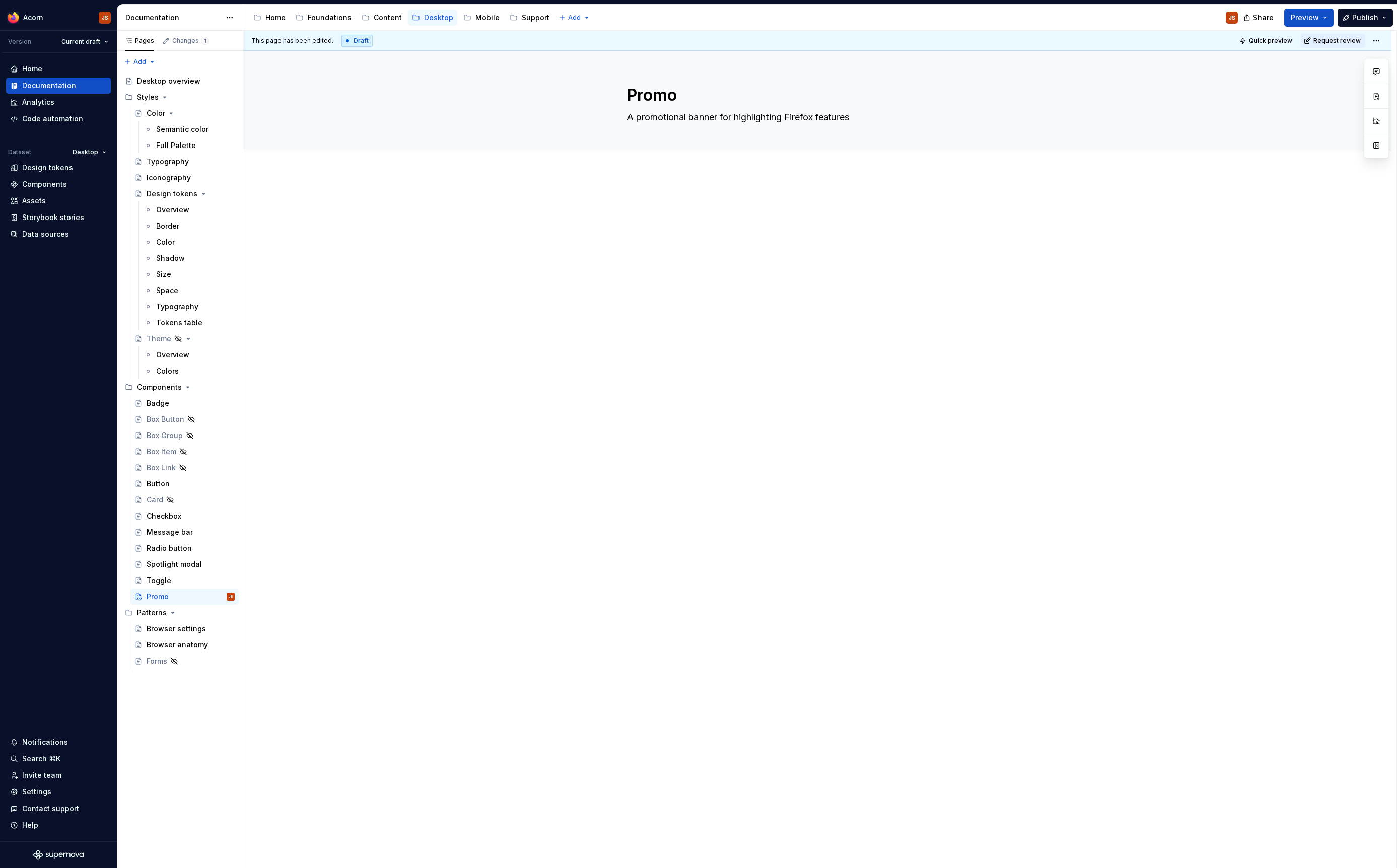
type textarea "A promotional banner for highlighting Firefox features"
click at [741, 227] on div at bounding box center [818, 215] width 381 height 38
click at [680, 117] on textarea "A promotional banner for highlighting Firefox features" at bounding box center [815, 117] width 381 height 16
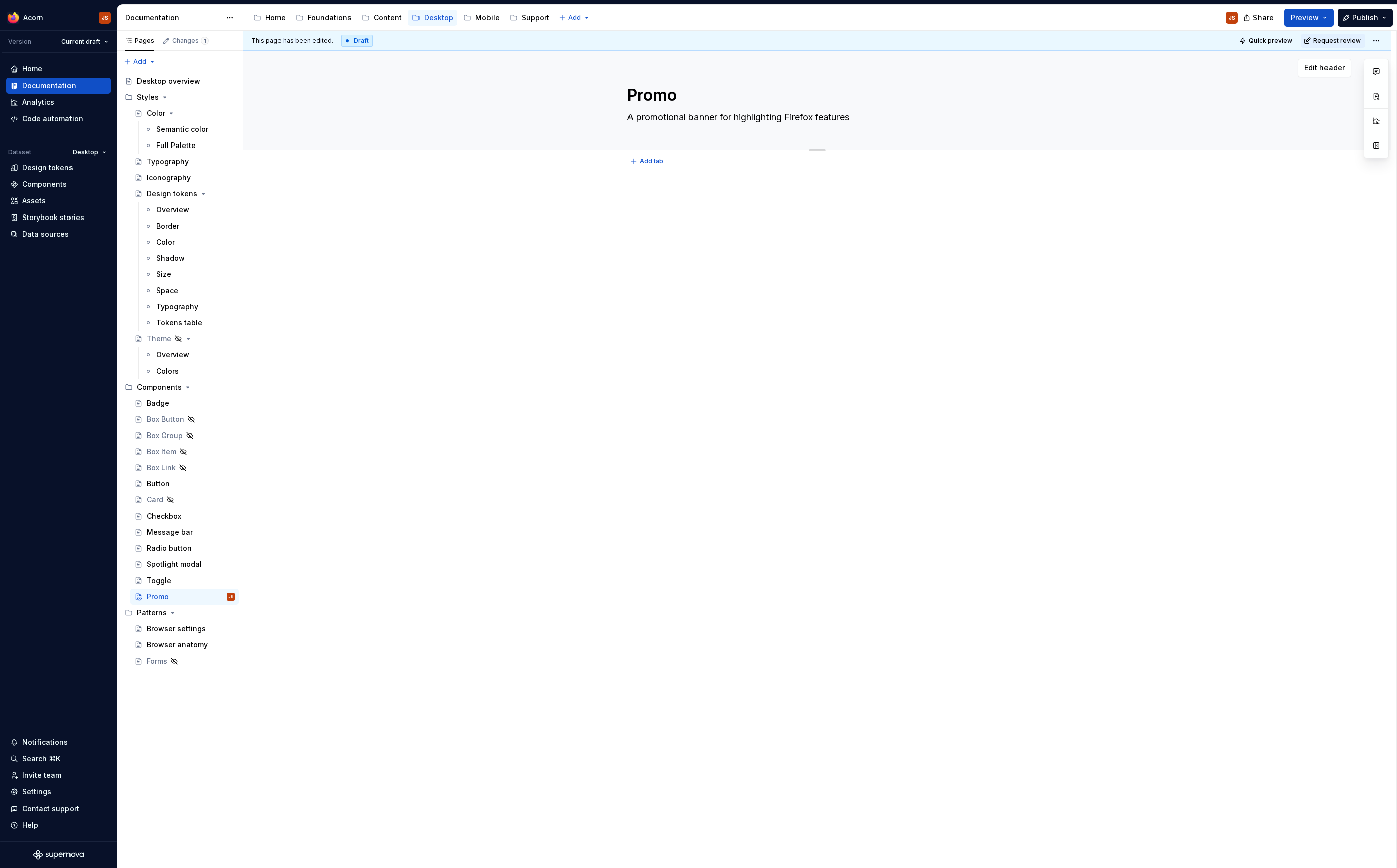
click at [866, 122] on textarea "A promotional banner for highlighting Firefox features" at bounding box center [815, 117] width 381 height 16
click at [862, 116] on textarea "A promotional banner for highlighting Firefox features" at bounding box center [815, 117] width 381 height 16
type textarea "*"
